Goal: Task Accomplishment & Management: Manage account settings

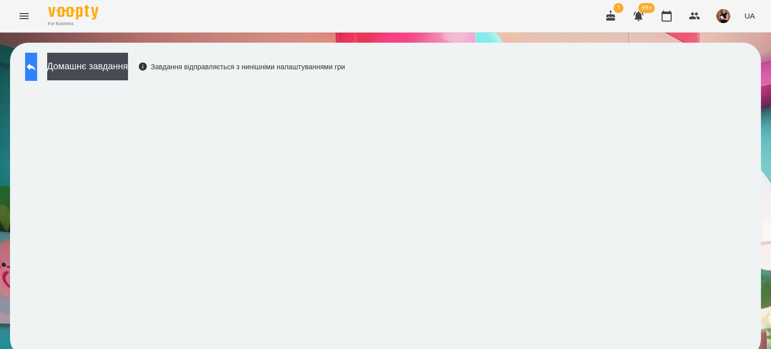
click at [37, 58] on button at bounding box center [31, 67] width 12 height 28
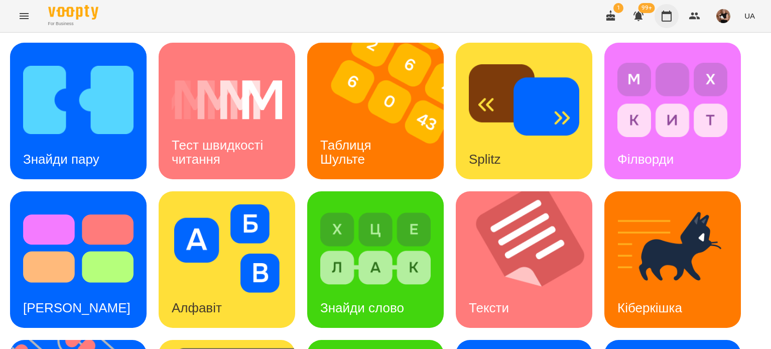
click at [666, 12] on icon "button" at bounding box center [667, 16] width 10 height 11
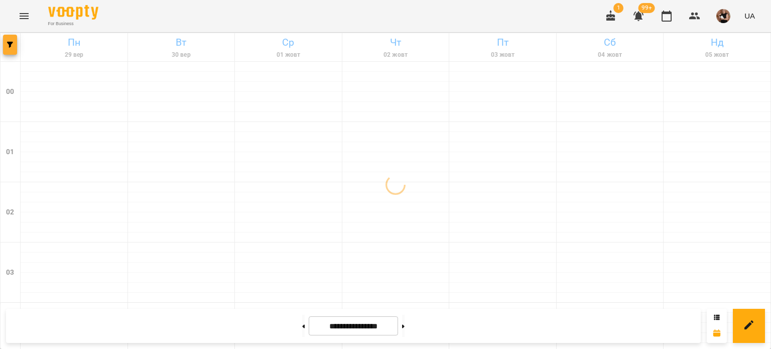
click at [11, 45] on icon "button" at bounding box center [10, 45] width 6 height 6
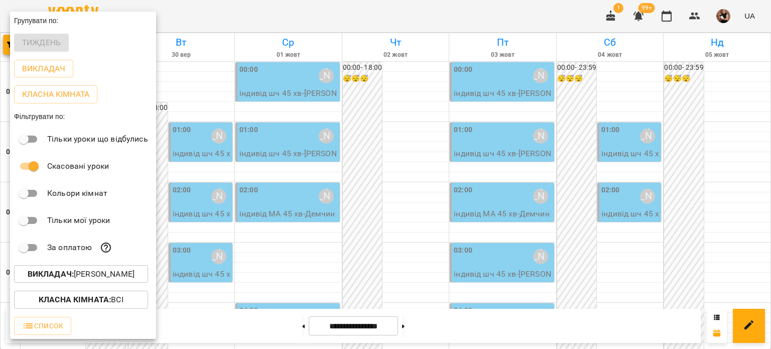
click at [116, 261] on div "За оплатою" at bounding box center [83, 247] width 146 height 27
click at [113, 270] on button "Викладач : [PERSON_NAME]" at bounding box center [81, 274] width 134 height 18
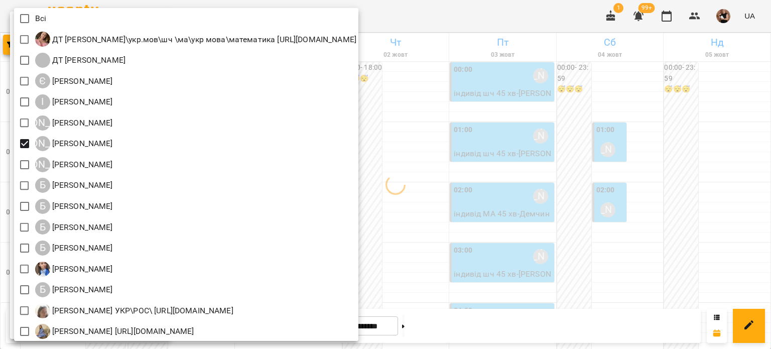
click at [660, 81] on div at bounding box center [385, 174] width 771 height 349
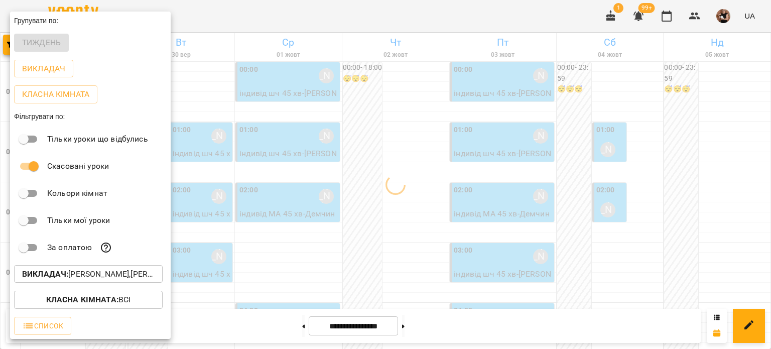
click at [609, 78] on div "Всі ДТ [PERSON_NAME]\укр.мов\шч \ма\укр мова\математика [URL][DOMAIN_NAME] ДТ […" at bounding box center [385, 174] width 771 height 349
click at [214, 73] on div at bounding box center [385, 174] width 771 height 349
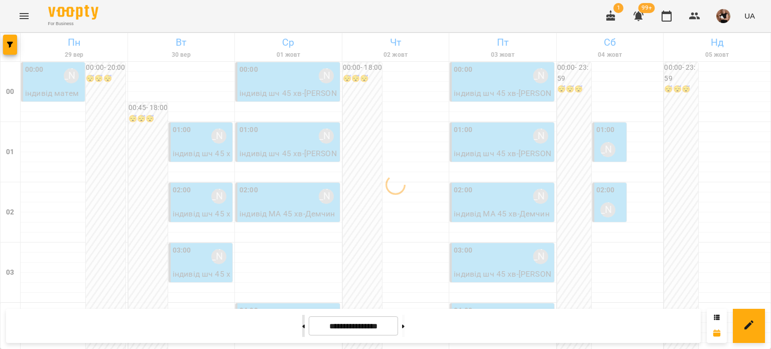
click at [302, 328] on button at bounding box center [303, 326] width 3 height 22
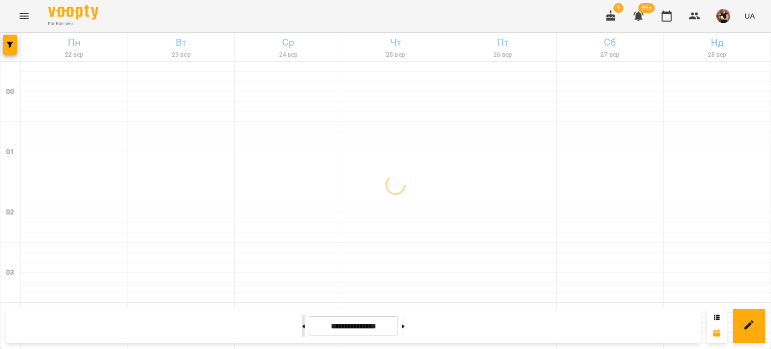
click at [302, 328] on button at bounding box center [303, 326] width 3 height 22
click at [405, 322] on button at bounding box center [403, 326] width 3 height 22
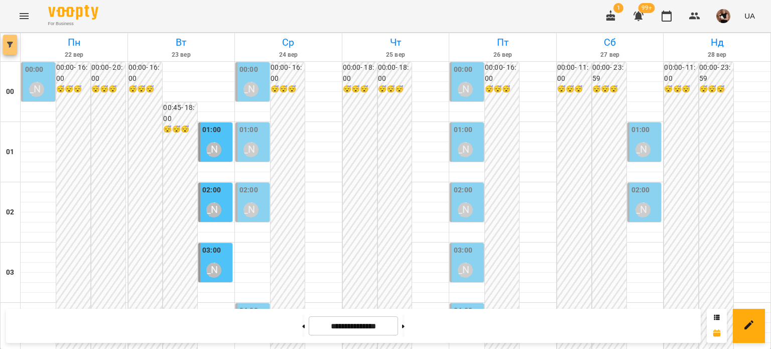
click at [8, 44] on icon "button" at bounding box center [10, 45] width 6 height 6
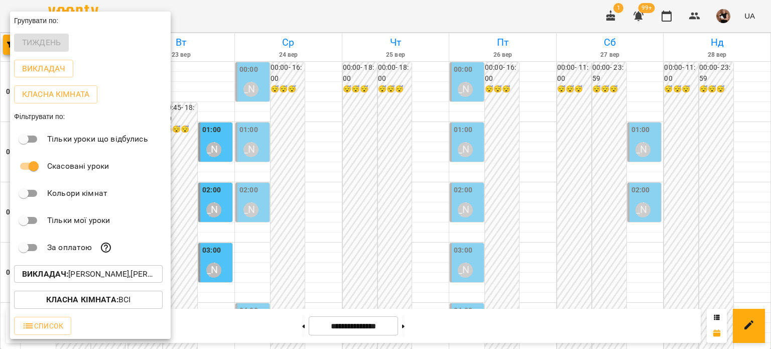
click at [71, 274] on p "Викладач : [PERSON_NAME],[PERSON_NAME]" at bounding box center [88, 274] width 133 height 12
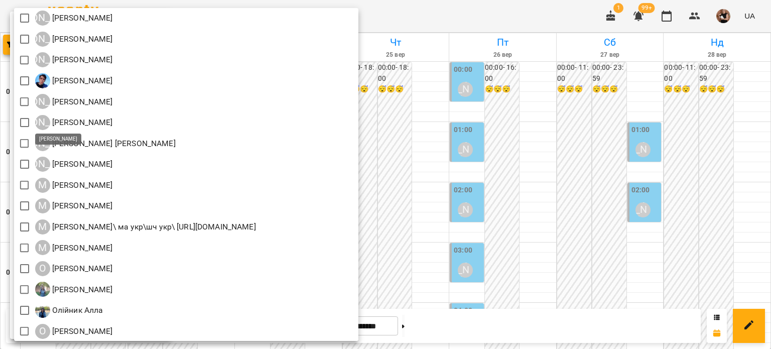
scroll to position [954, 0]
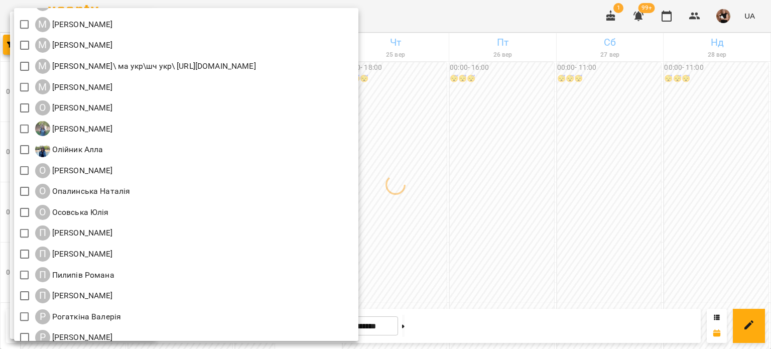
click at [532, 183] on div at bounding box center [385, 174] width 771 height 349
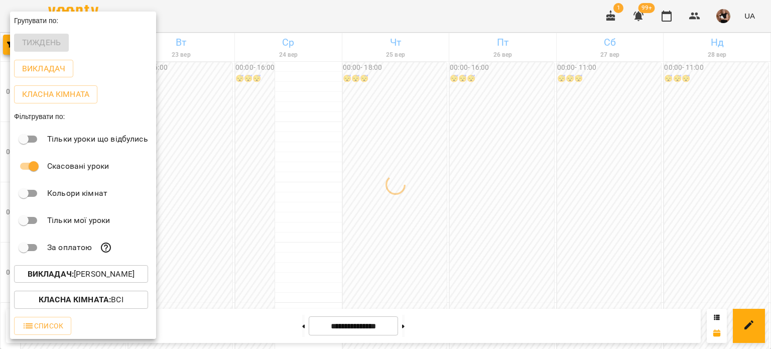
click at [531, 183] on div "Всі ДТ [PERSON_NAME]\укр.мов\шч \ма\укр мова\математика [URL][DOMAIN_NAME] ДТ […" at bounding box center [385, 174] width 771 height 349
click at [378, 174] on div at bounding box center [385, 174] width 771 height 349
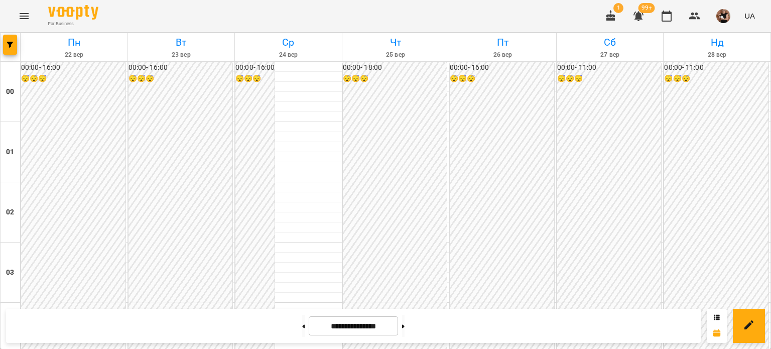
scroll to position [1054, 0]
click at [9, 47] on icon "button" at bounding box center [10, 45] width 6 height 6
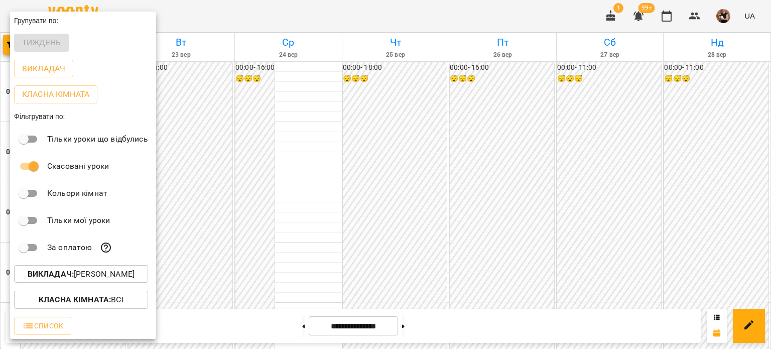
click at [63, 277] on b "Викладач :" at bounding box center [51, 274] width 46 height 10
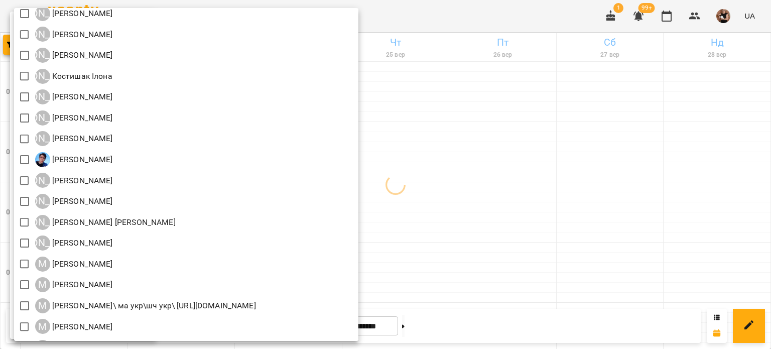
scroll to position [703, 0]
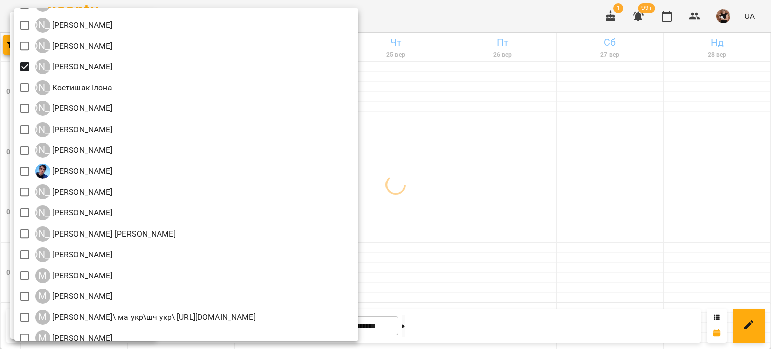
click at [764, 105] on div at bounding box center [385, 174] width 771 height 349
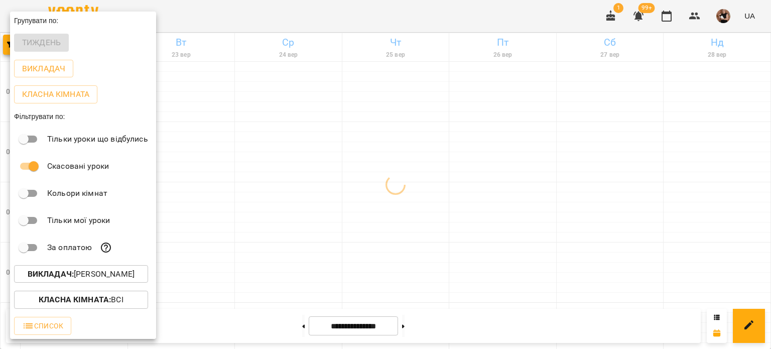
click at [726, 115] on div "Всі ДТ [PERSON_NAME]\укр.мов\шч \ма\укр мова\математика [URL][DOMAIN_NAME] ДТ […" at bounding box center [385, 174] width 771 height 349
click at [726, 115] on div at bounding box center [385, 174] width 771 height 349
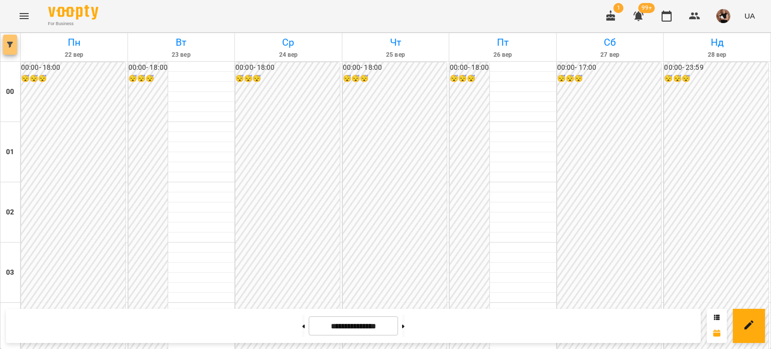
click at [14, 40] on button "button" at bounding box center [10, 45] width 14 height 20
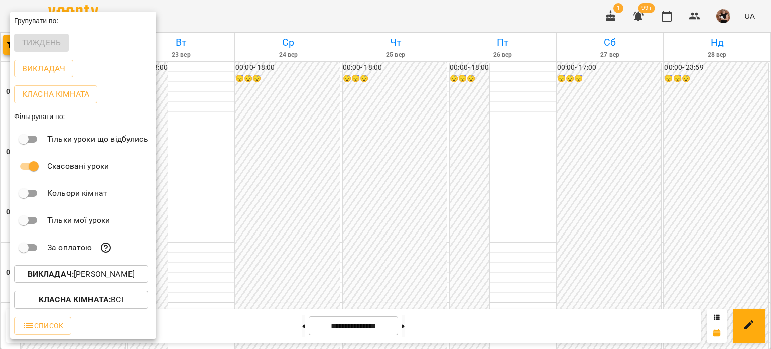
click at [92, 275] on p "Викладач : [PERSON_NAME]" at bounding box center [81, 274] width 107 height 12
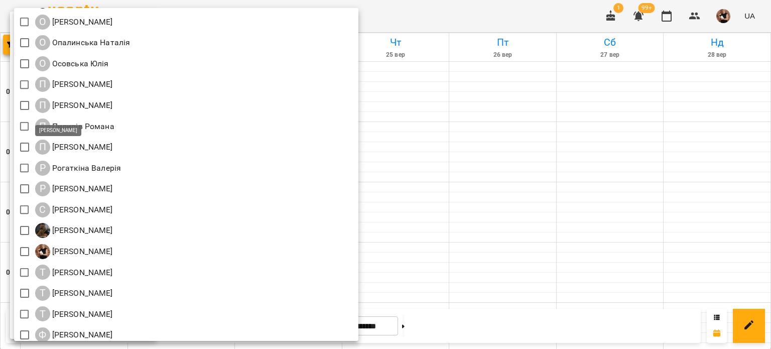
scroll to position [1192, 0]
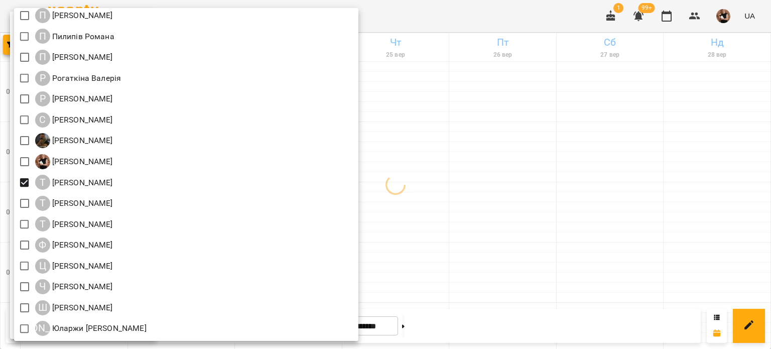
click at [601, 200] on div at bounding box center [385, 174] width 771 height 349
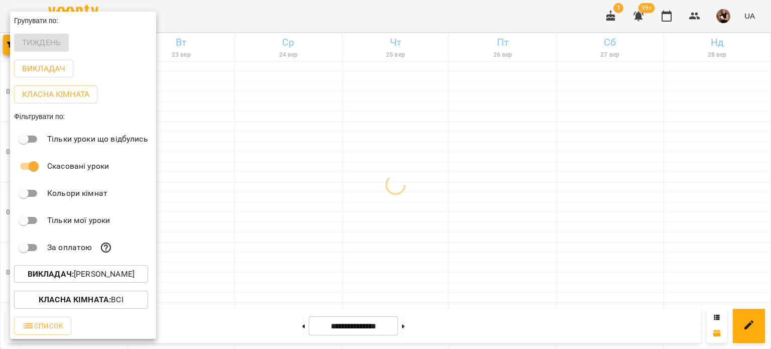
click at [522, 216] on div at bounding box center [385, 174] width 771 height 349
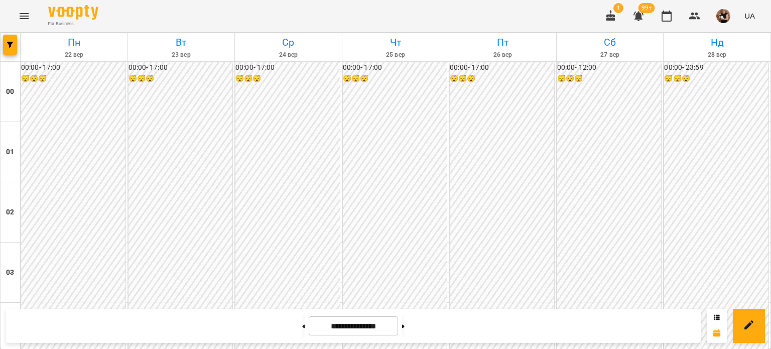
scroll to position [1004, 0]
click at [12, 39] on button "button" at bounding box center [10, 45] width 14 height 20
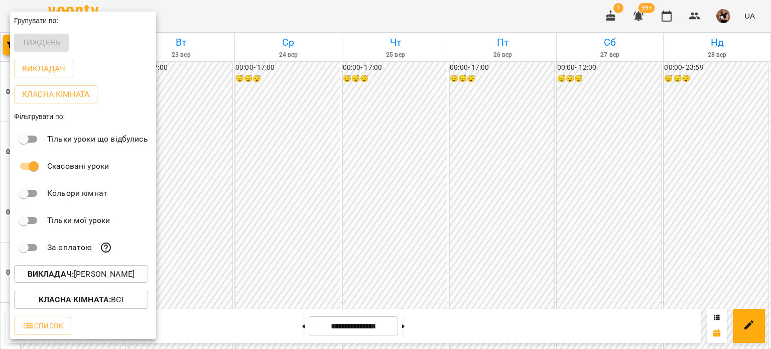
click at [40, 279] on b "Викладач :" at bounding box center [51, 274] width 46 height 10
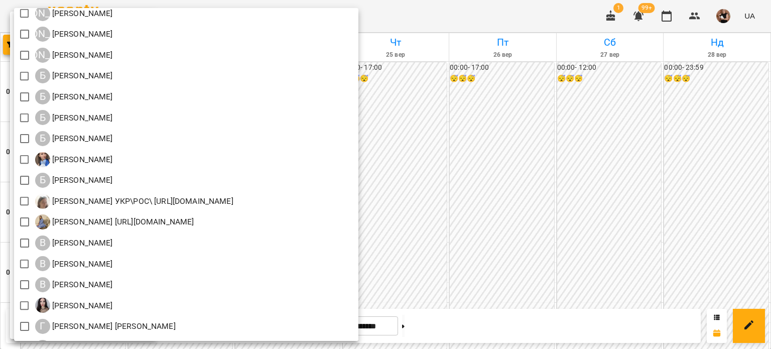
scroll to position [50, 0]
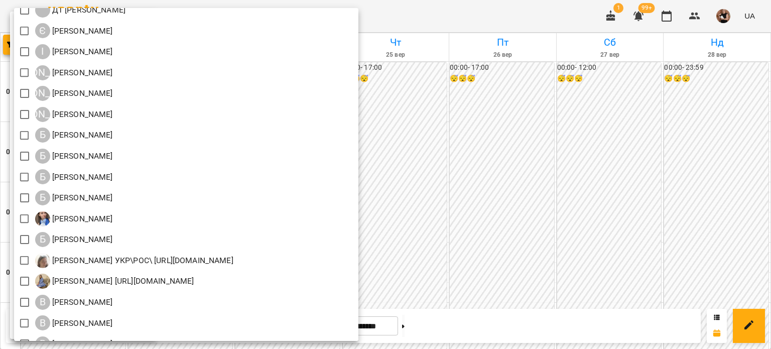
click at [574, 158] on div at bounding box center [385, 174] width 771 height 349
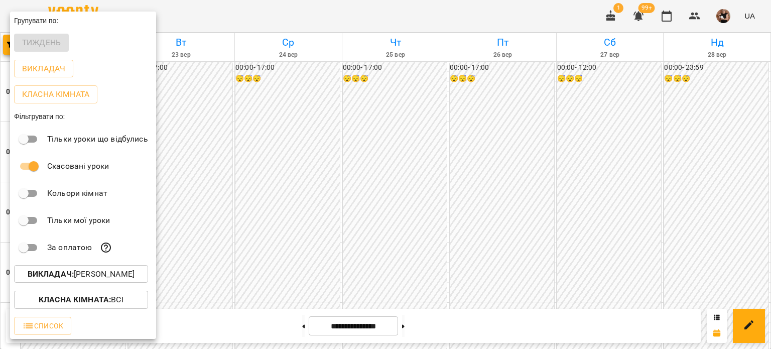
click at [73, 273] on p "Викладач : [PERSON_NAME]" at bounding box center [81, 274] width 107 height 12
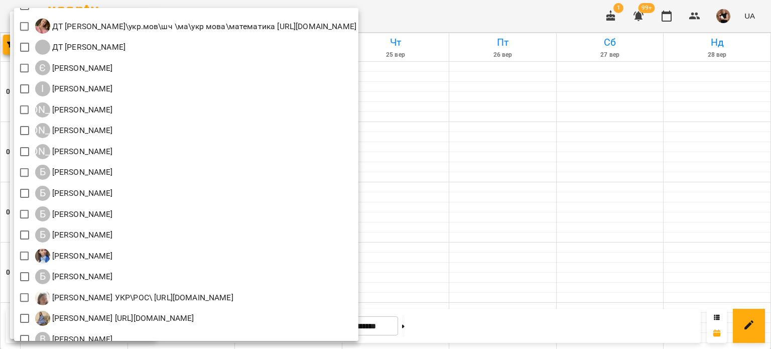
scroll to position [0, 0]
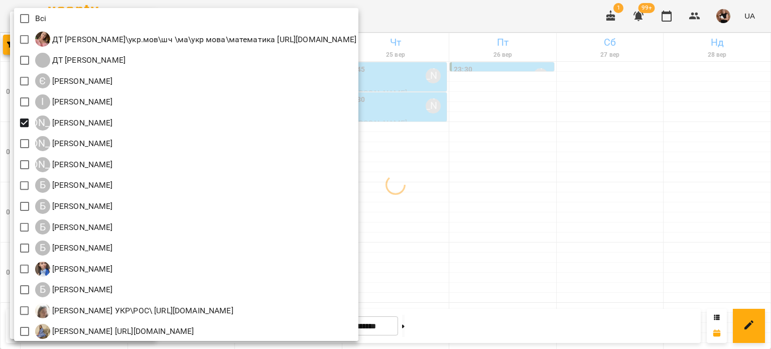
click at [474, 158] on div at bounding box center [385, 174] width 771 height 349
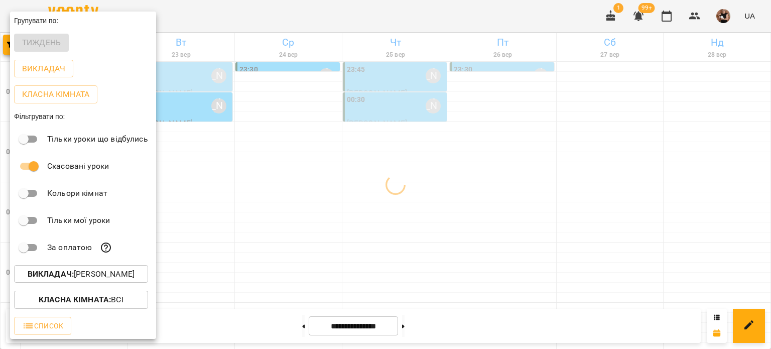
click at [474, 158] on div "Всі ДТ [PERSON_NAME]\укр.мов\шч \ма\укр мова\математика [URL][DOMAIN_NAME] ДТ […" at bounding box center [385, 174] width 771 height 349
click at [474, 158] on div at bounding box center [385, 174] width 771 height 349
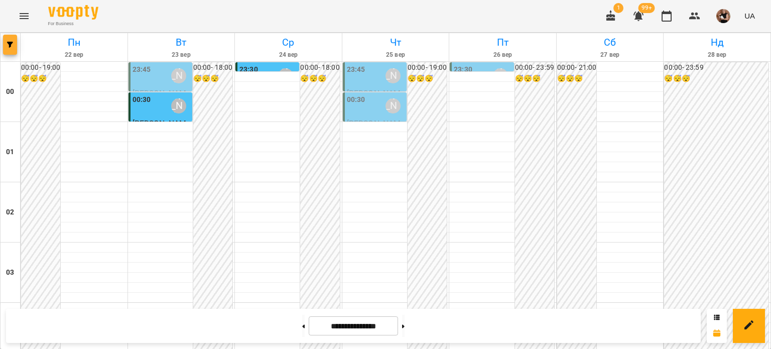
click at [15, 48] on button "button" at bounding box center [10, 45] width 14 height 20
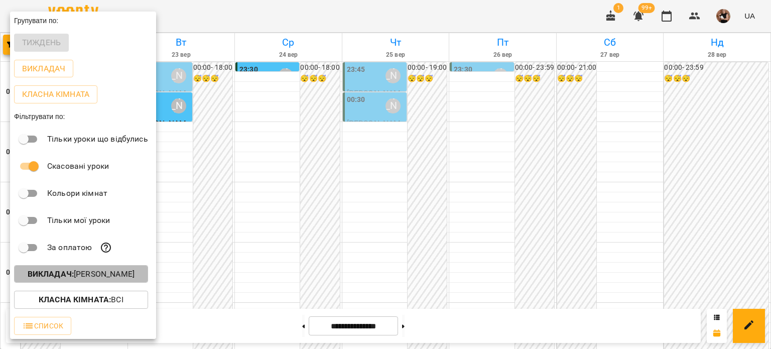
click at [91, 274] on p "Викладач : [PERSON_NAME]" at bounding box center [81, 274] width 107 height 12
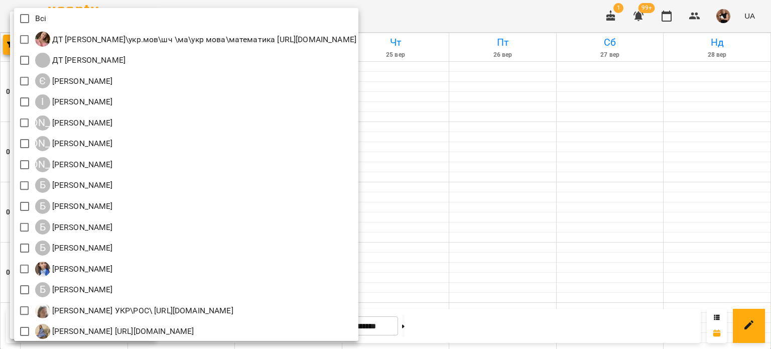
click at [704, 176] on div at bounding box center [385, 174] width 771 height 349
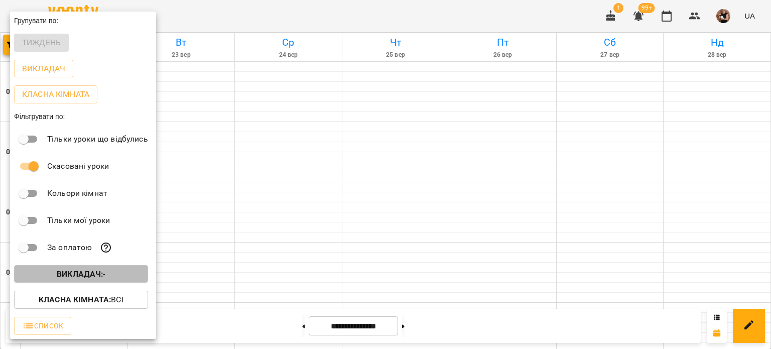
click at [108, 275] on span "Викладач : -" at bounding box center [81, 274] width 118 height 12
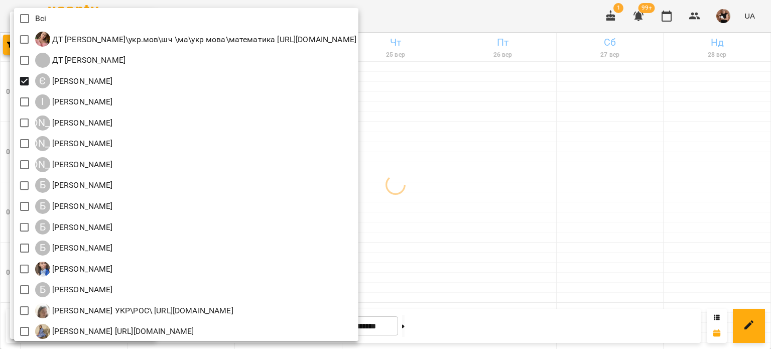
click at [706, 172] on div at bounding box center [385, 174] width 771 height 349
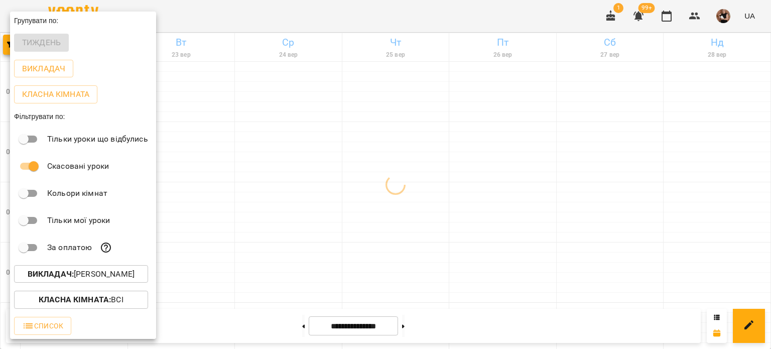
click at [706, 172] on div "Всі ДТ [PERSON_NAME]\укр.мов\шч \ма\укр мова\математика [URL][DOMAIN_NAME] ДТ […" at bounding box center [385, 174] width 771 height 349
click at [289, 319] on div at bounding box center [385, 174] width 771 height 349
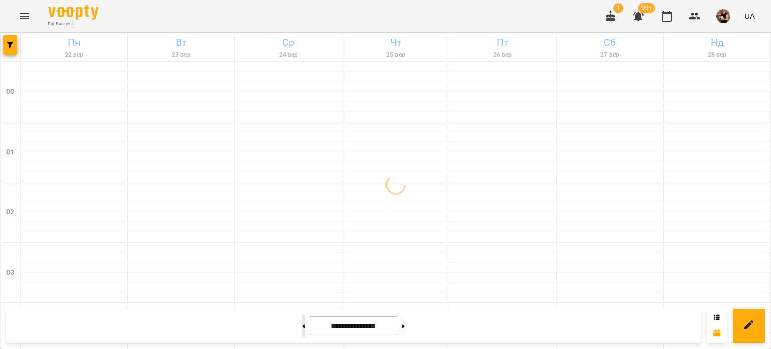
click at [302, 331] on button at bounding box center [303, 326] width 3 height 22
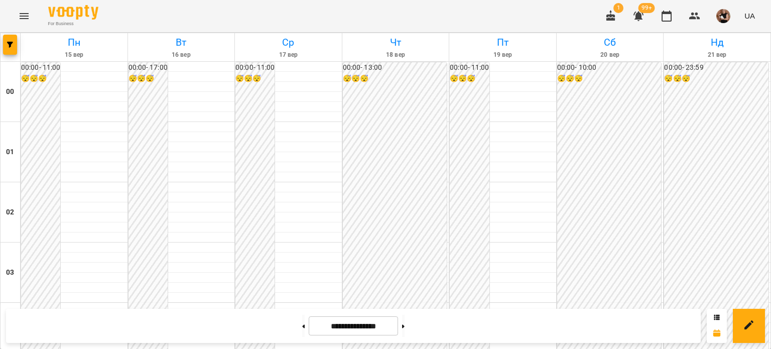
scroll to position [653, 0]
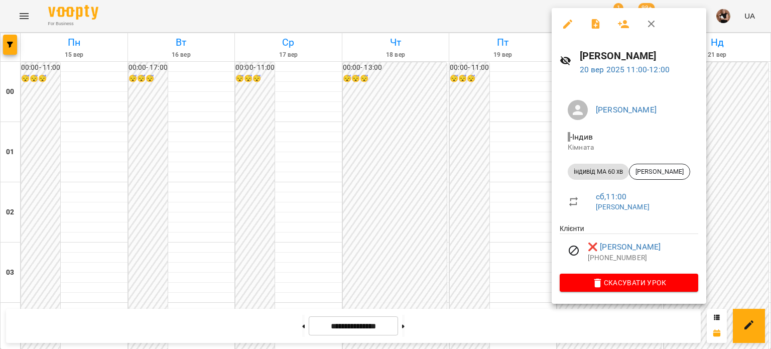
drag, startPoint x: 650, startPoint y: 22, endPoint x: 674, endPoint y: 180, distance: 159.9
click at [650, 22] on icon "button" at bounding box center [651, 24] width 7 height 7
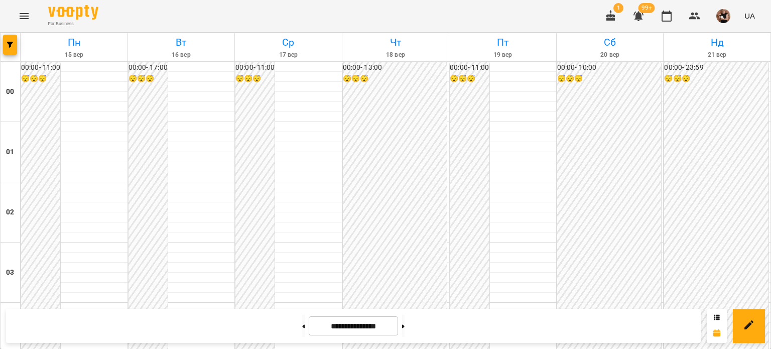
scroll to position [753, 0]
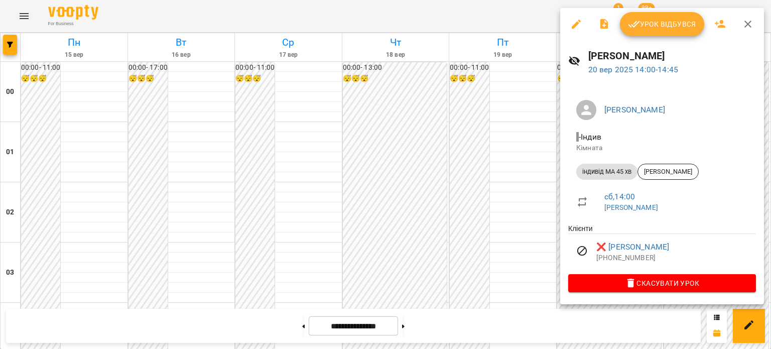
click at [754, 24] on button "button" at bounding box center [748, 24] width 24 height 24
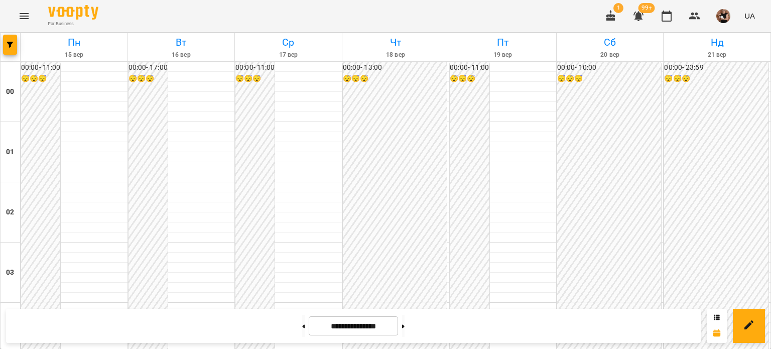
scroll to position [1203, 0]
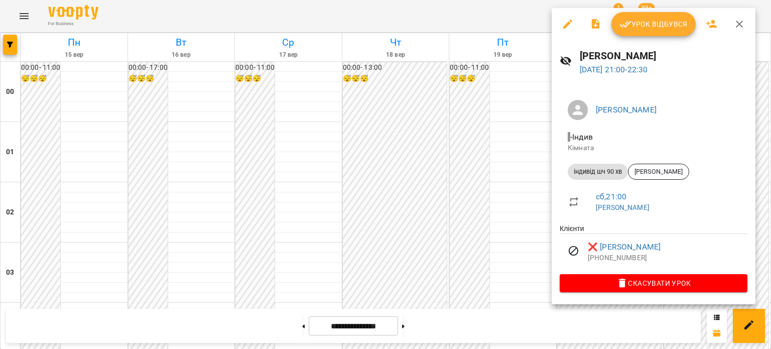
click at [739, 25] on icon "button" at bounding box center [740, 24] width 12 height 12
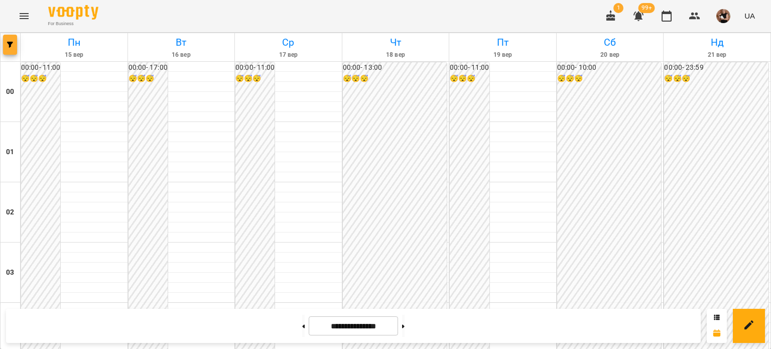
click at [11, 38] on button "button" at bounding box center [10, 45] width 14 height 20
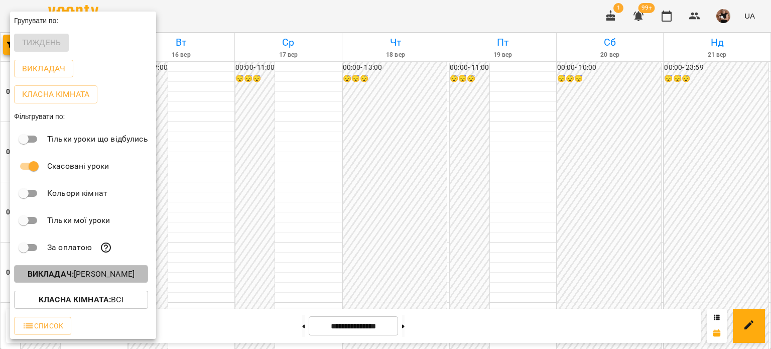
click at [85, 275] on p "Викладач : [PERSON_NAME]" at bounding box center [81, 274] width 107 height 12
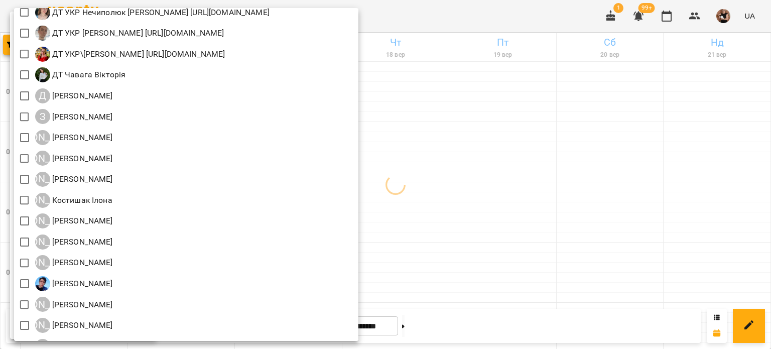
scroll to position [602, 0]
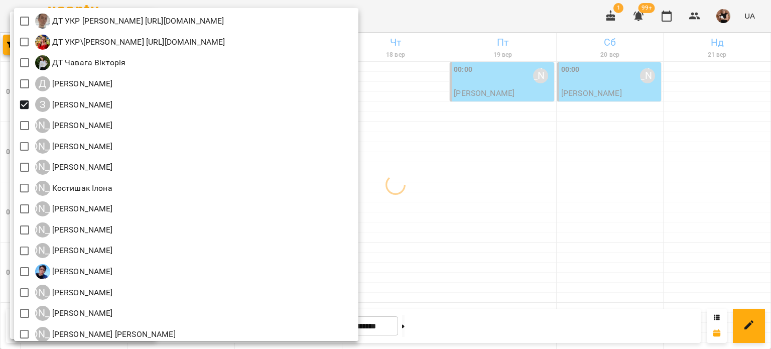
click at [683, 171] on div at bounding box center [385, 174] width 771 height 349
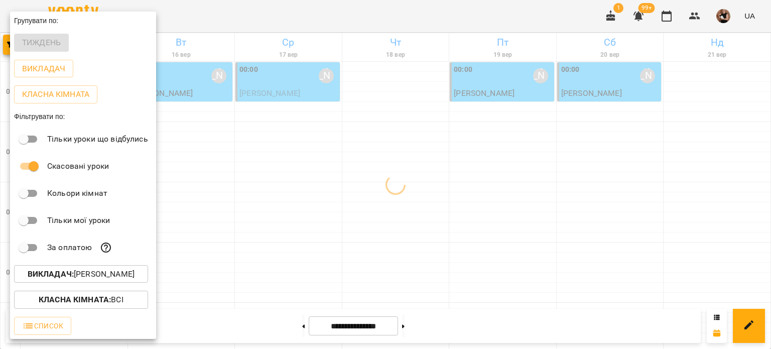
click at [708, 169] on div at bounding box center [385, 174] width 771 height 349
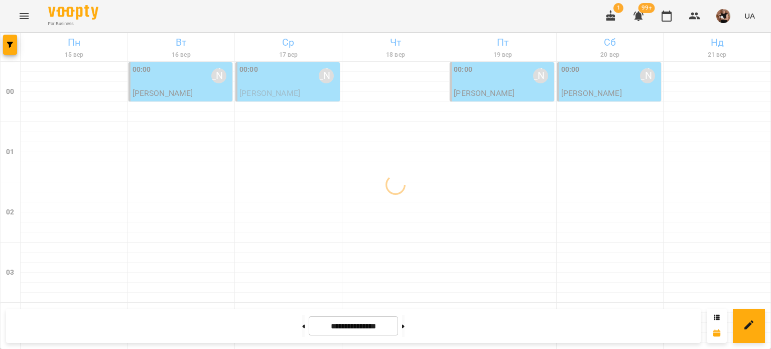
scroll to position [852, 0]
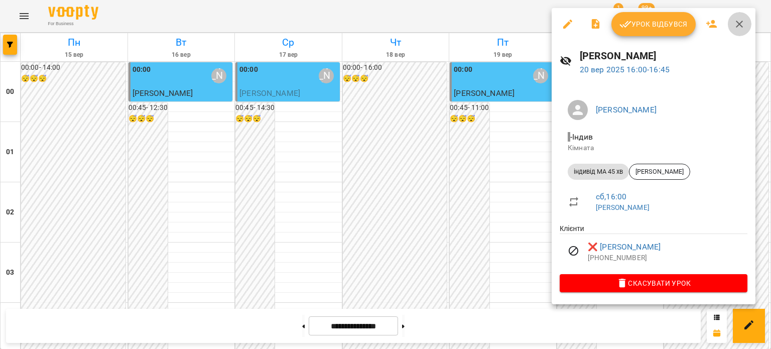
click at [744, 25] on button "button" at bounding box center [739, 24] width 24 height 24
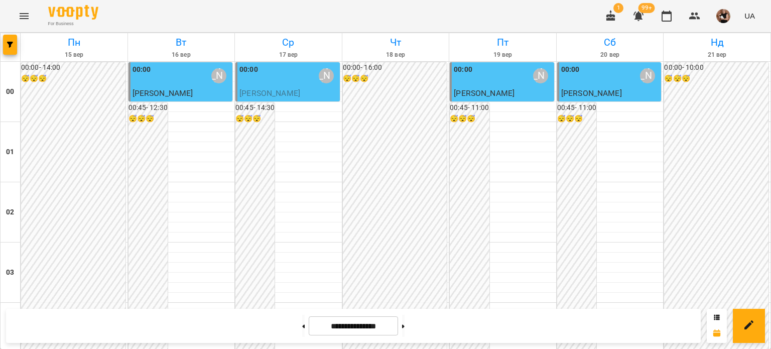
scroll to position [952, 0]
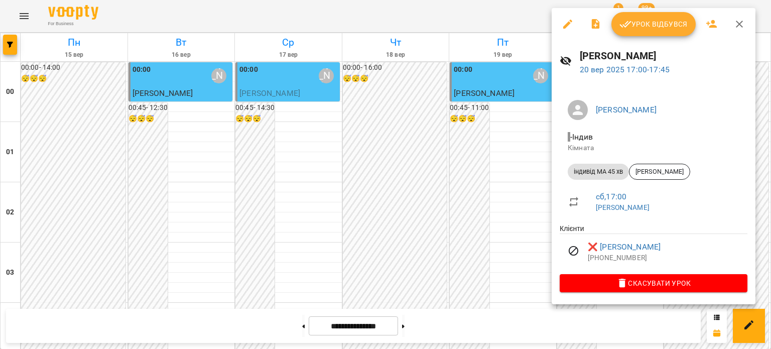
click at [744, 22] on icon "button" at bounding box center [740, 24] width 12 height 12
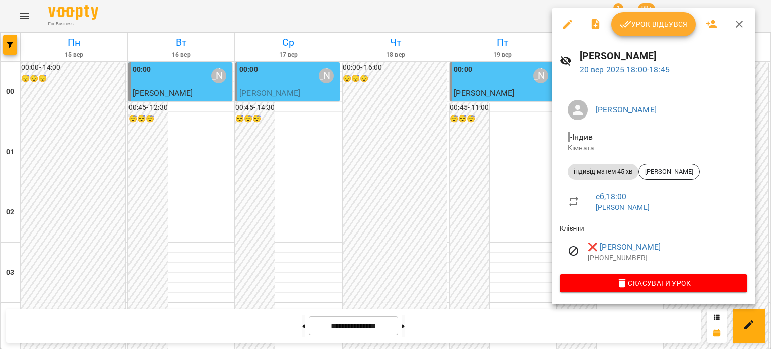
click at [734, 26] on icon "button" at bounding box center [740, 24] width 12 height 12
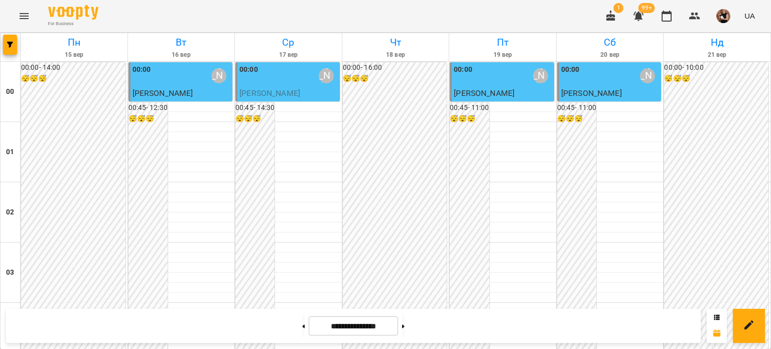
scroll to position [1153, 0]
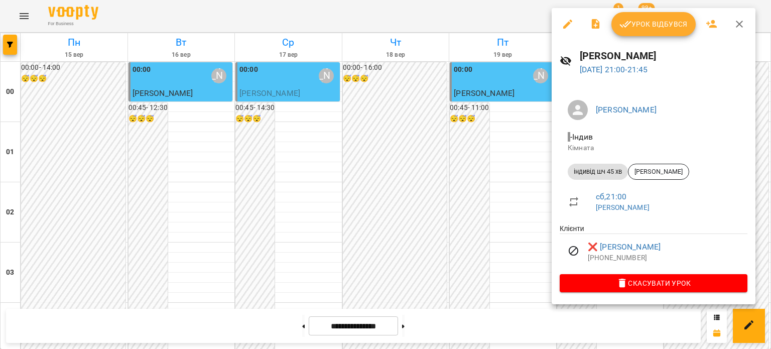
click at [739, 22] on icon "button" at bounding box center [740, 24] width 12 height 12
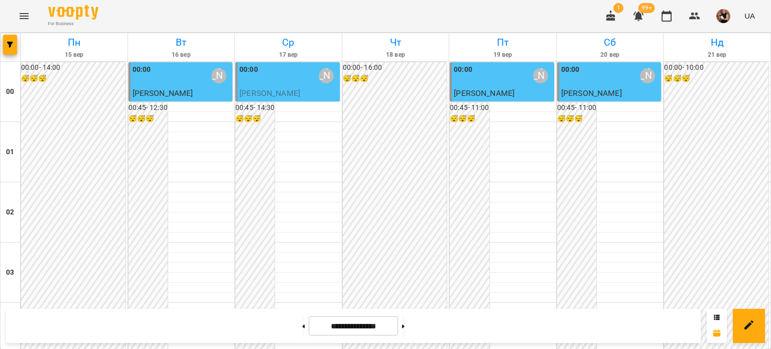
scroll to position [1203, 0]
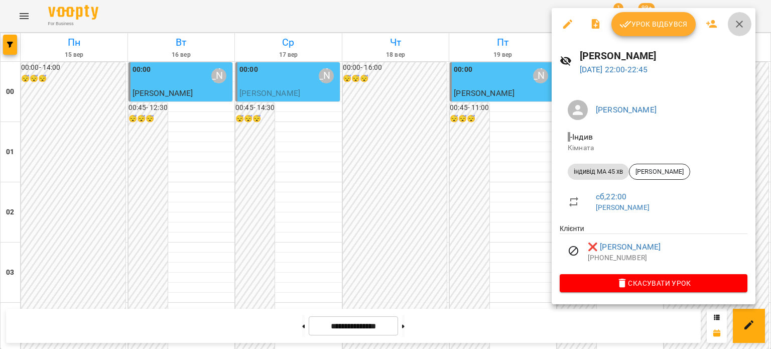
click at [737, 25] on icon "button" at bounding box center [739, 24] width 7 height 7
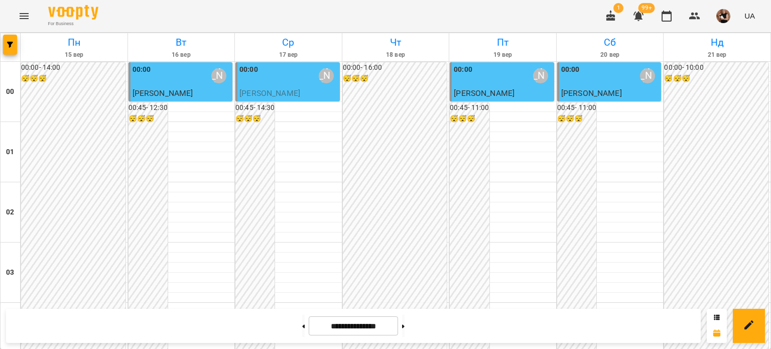
scroll to position [902, 0]
click at [10, 37] on button "button" at bounding box center [10, 45] width 14 height 20
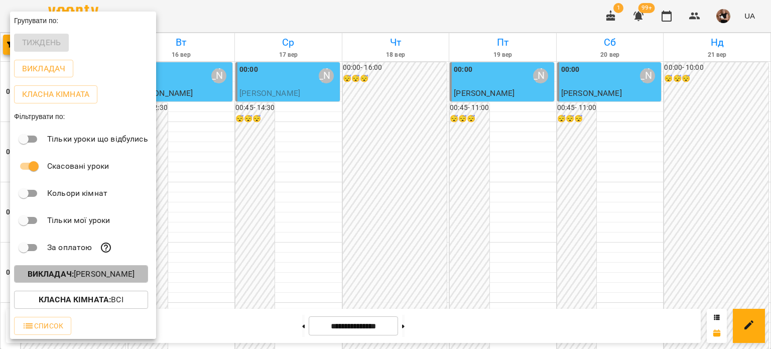
click at [125, 273] on p "Викладач : [PERSON_NAME]" at bounding box center [81, 274] width 107 height 12
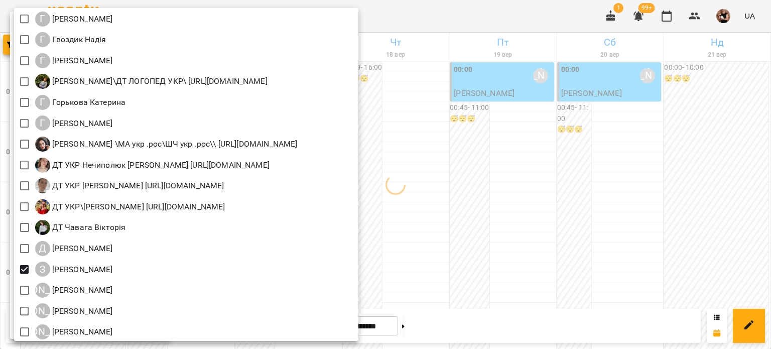
scroll to position [602, 0]
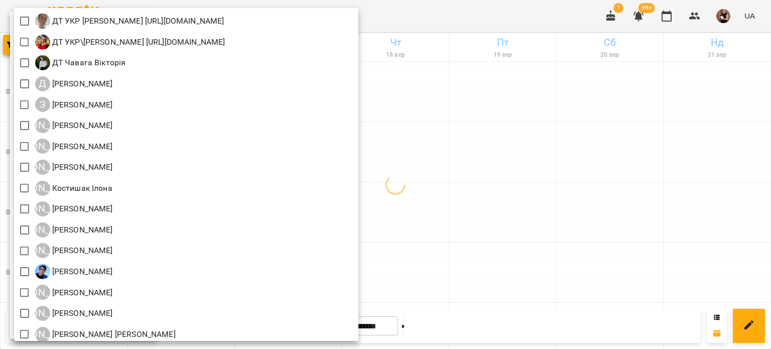
click at [613, 188] on div at bounding box center [385, 174] width 771 height 349
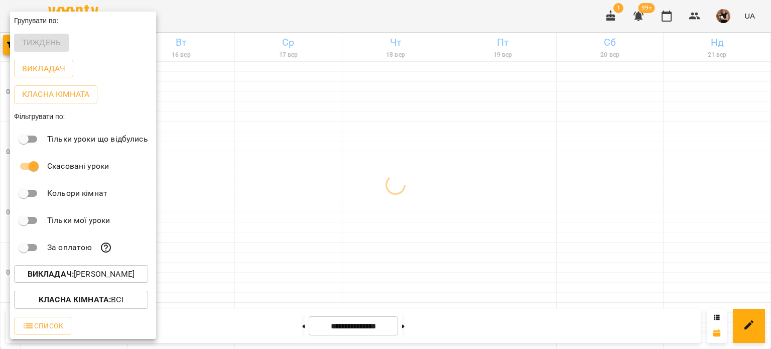
click at [613, 188] on div at bounding box center [385, 174] width 771 height 349
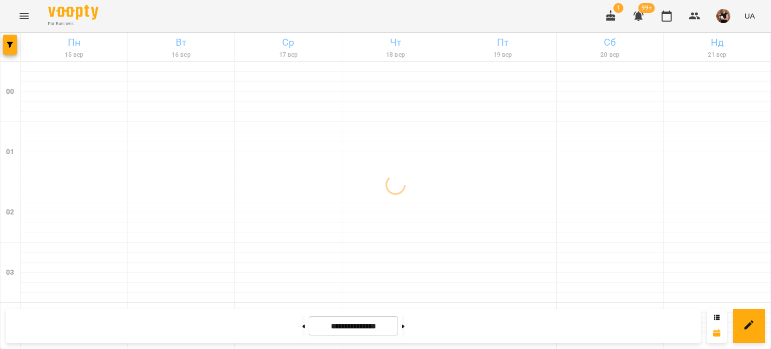
scroll to position [1003, 0]
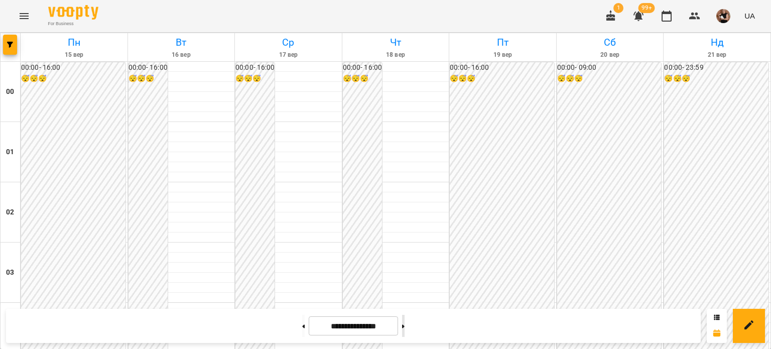
click at [405, 324] on button at bounding box center [403, 326] width 3 height 22
type input "**********"
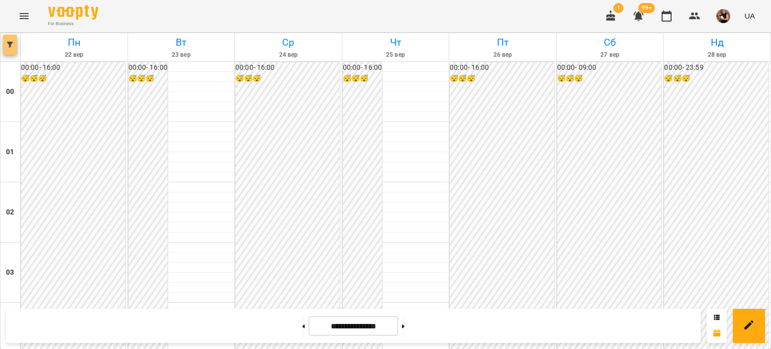
click at [5, 44] on span "button" at bounding box center [10, 45] width 14 height 6
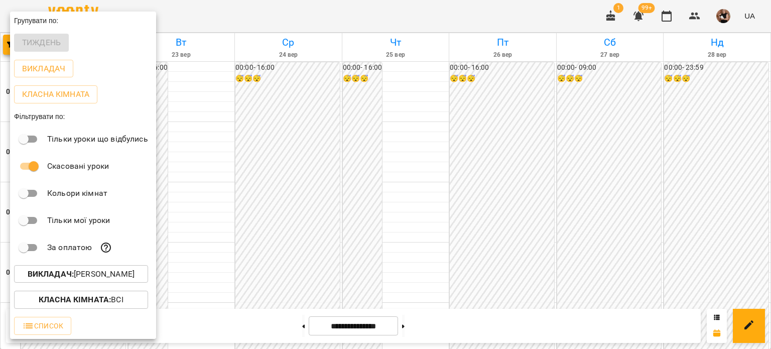
click at [86, 275] on p "Викладач : [PERSON_NAME]" at bounding box center [81, 274] width 107 height 12
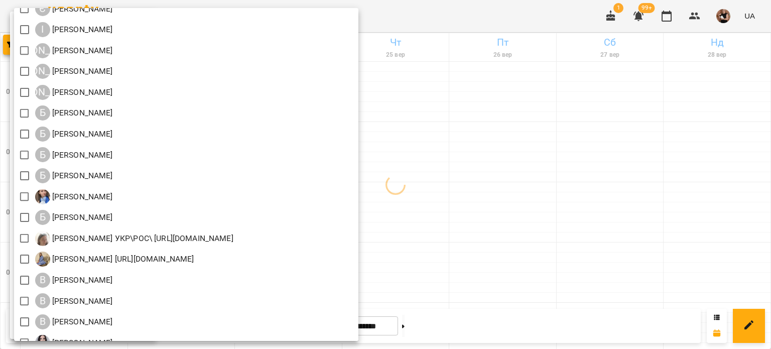
scroll to position [100, 0]
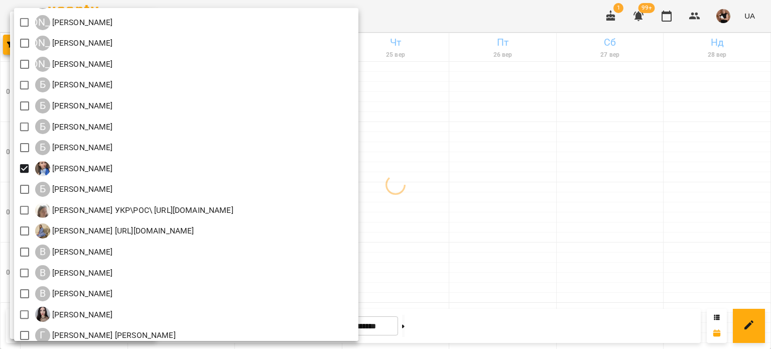
click at [522, 296] on div at bounding box center [385, 174] width 771 height 349
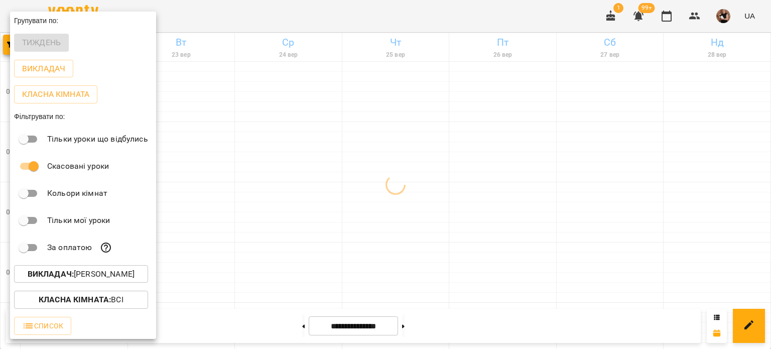
click at [528, 291] on div at bounding box center [385, 174] width 771 height 349
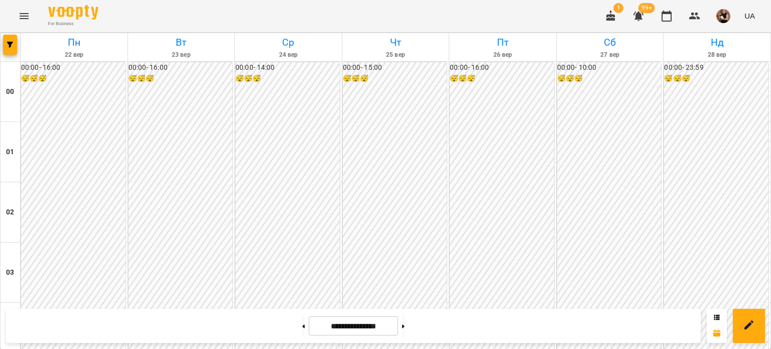
scroll to position [1053, 0]
click at [11, 40] on button "button" at bounding box center [10, 45] width 14 height 20
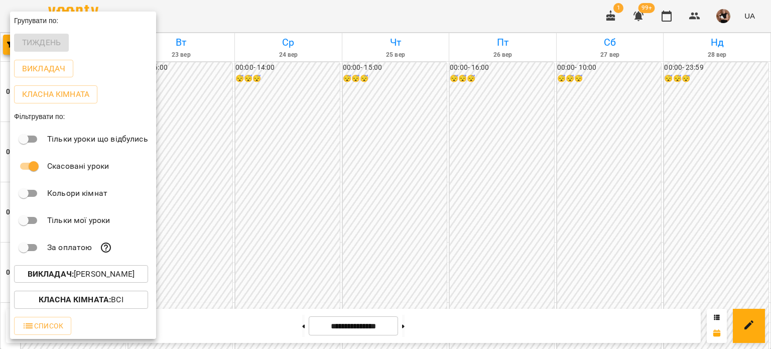
click at [115, 276] on p "Викладач : [PERSON_NAME]" at bounding box center [81, 274] width 107 height 12
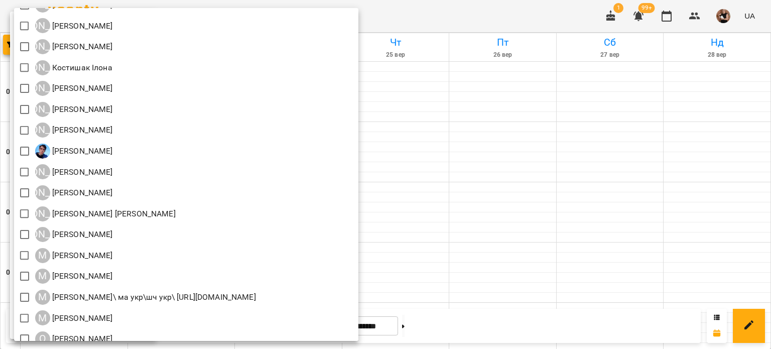
scroll to position [753, 0]
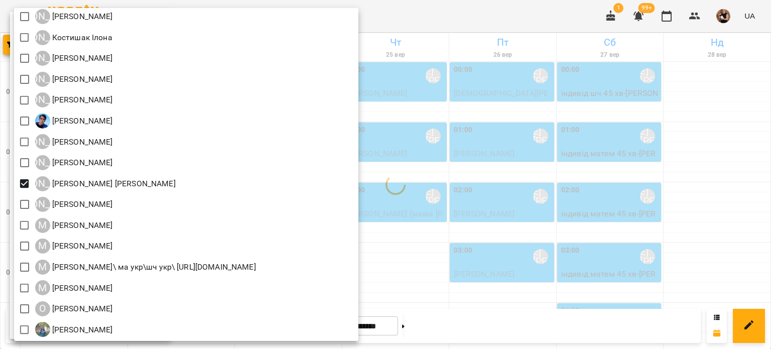
click at [523, 250] on div at bounding box center [385, 174] width 771 height 349
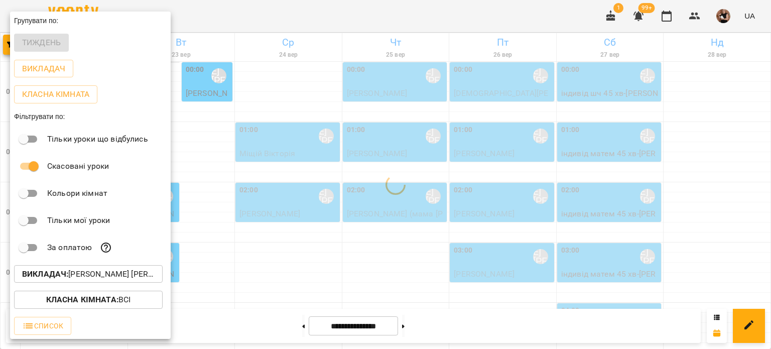
click at [523, 250] on div "Всі ДТ [PERSON_NAME]\укр.мов\шч \ма\укр мова\математика [URL][DOMAIN_NAME] ДТ […" at bounding box center [385, 174] width 771 height 349
click at [523, 250] on div at bounding box center [385, 174] width 771 height 349
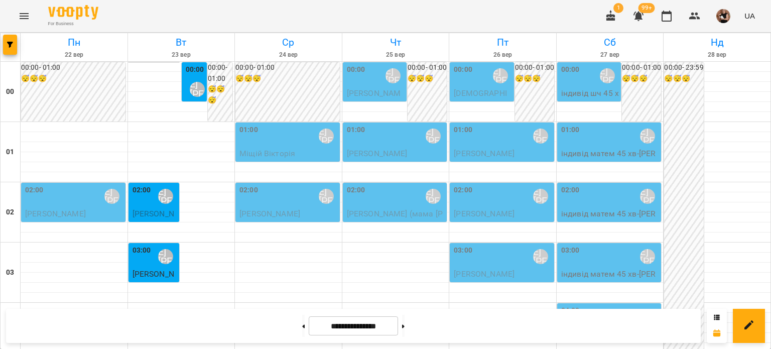
scroll to position [1003, 0]
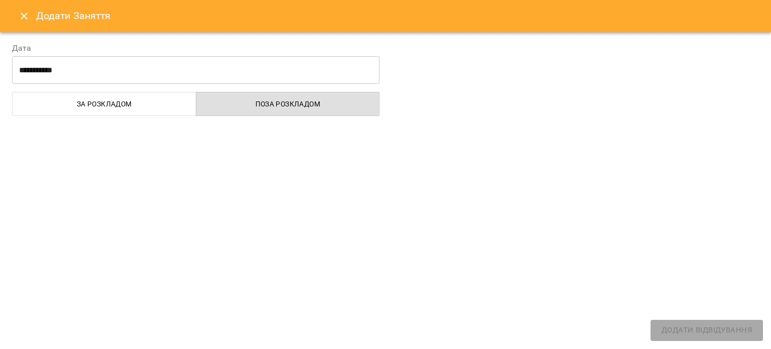
click at [114, 98] on div "**********" at bounding box center [385, 174] width 771 height 349
select select "**********"
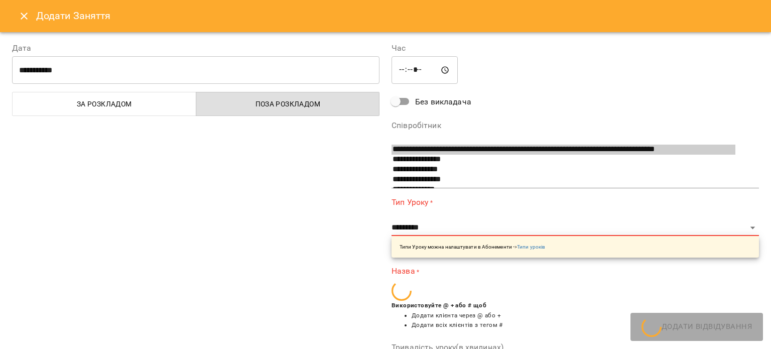
scroll to position [604, 0]
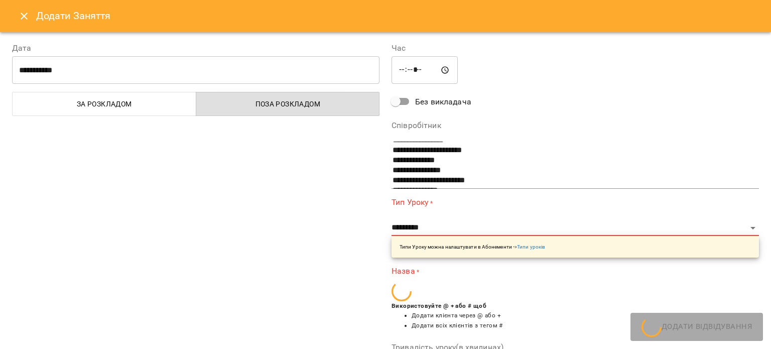
click at [18, 13] on icon "Close" at bounding box center [24, 16] width 12 height 12
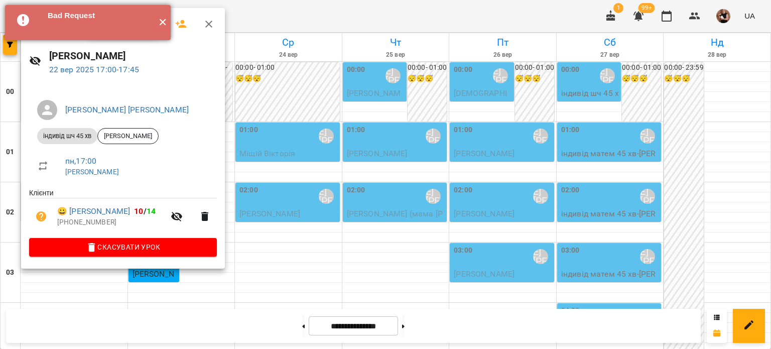
click at [162, 22] on button "✕" at bounding box center [162, 22] width 17 height 35
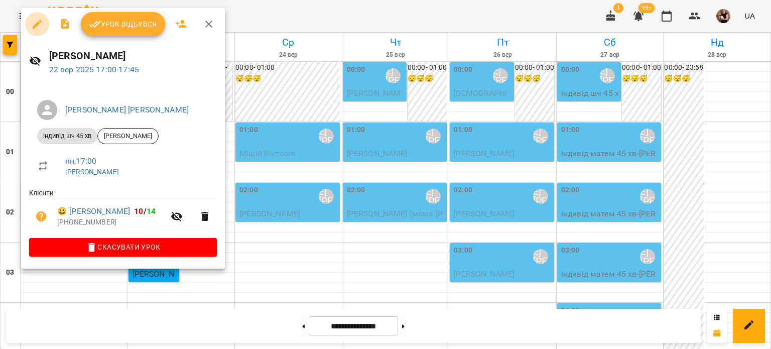
click at [32, 20] on icon "button" at bounding box center [37, 24] width 12 height 12
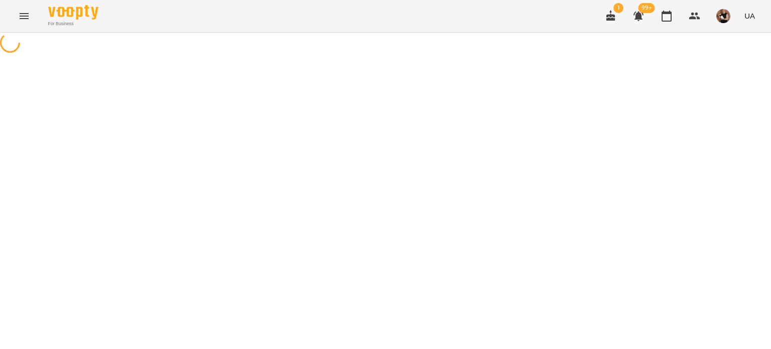
select select "**********"
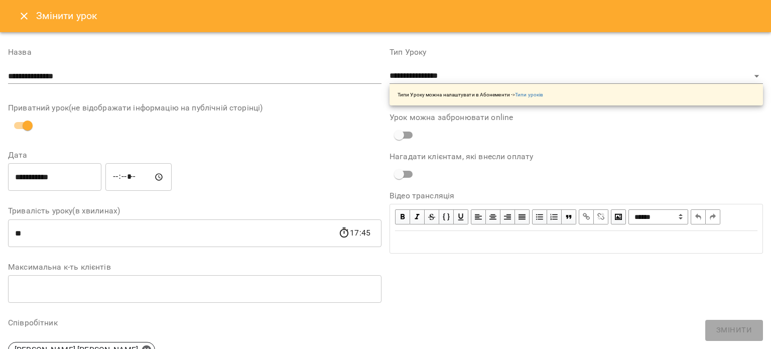
click at [21, 21] on icon "Close" at bounding box center [24, 16] width 12 height 12
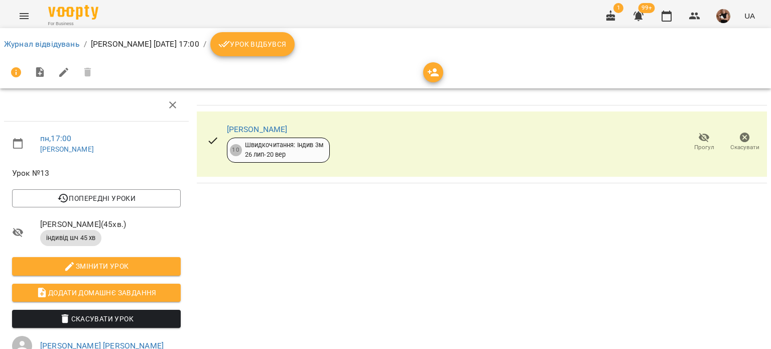
click at [690, 137] on span "Прогул" at bounding box center [704, 142] width 29 height 20
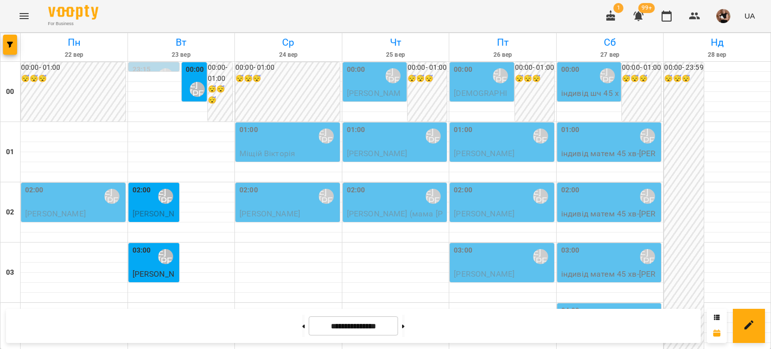
scroll to position [954, 0]
drag, startPoint x: 285, startPoint y: 321, endPoint x: 297, endPoint y: 317, distance: 12.9
click at [302, 321] on button at bounding box center [303, 326] width 3 height 22
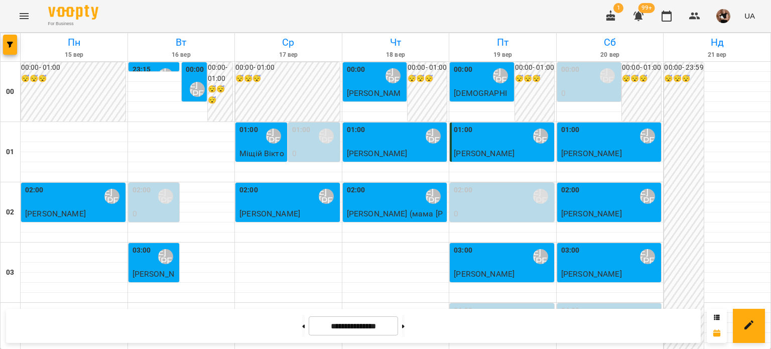
scroll to position [952, 0]
click at [405, 327] on button at bounding box center [403, 326] width 3 height 22
type input "**********"
